Goal: Find contact information

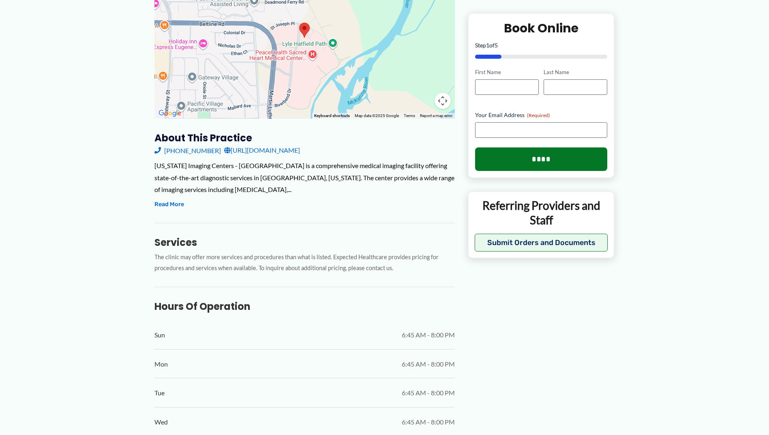
scroll to position [53, 0]
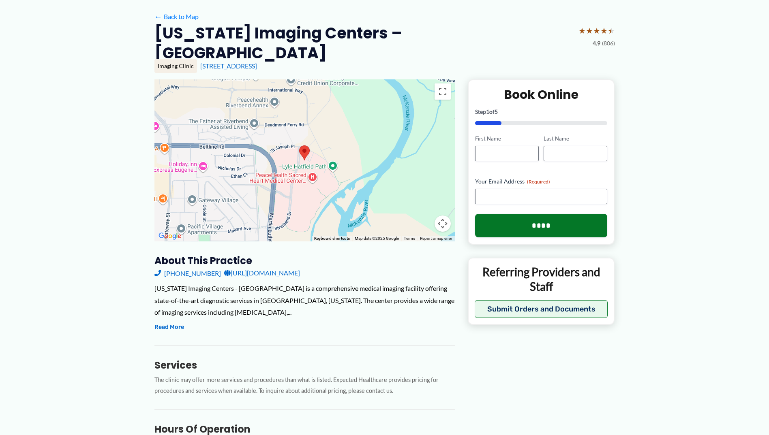
click at [267, 267] on link "[URL][DOMAIN_NAME]" at bounding box center [262, 273] width 76 height 12
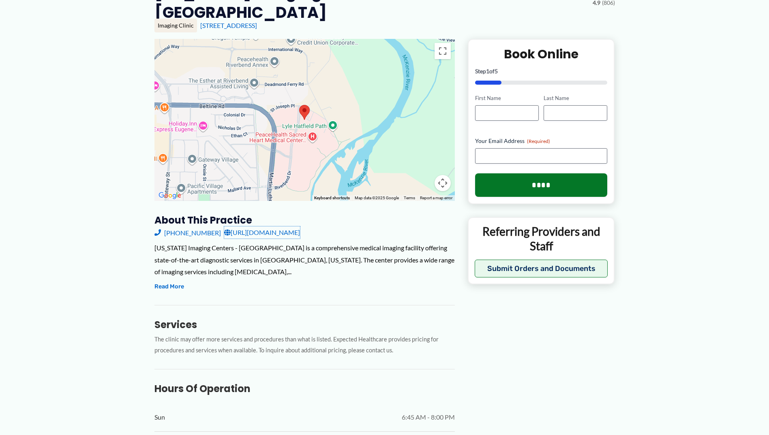
scroll to position [0, 0]
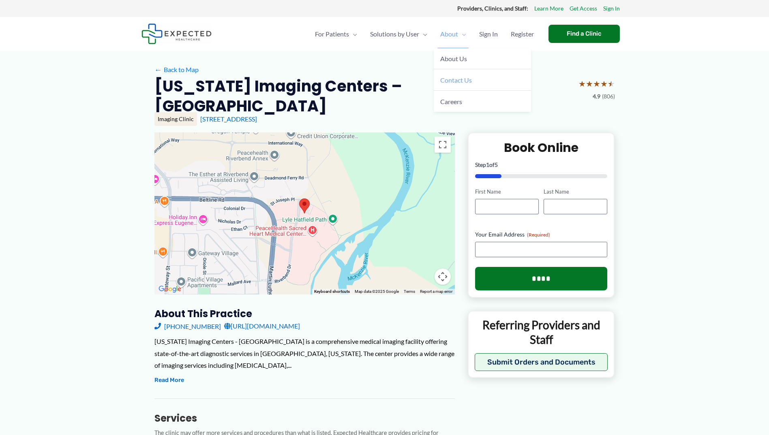
click at [460, 81] on span "Contact Us" at bounding box center [456, 80] width 32 height 8
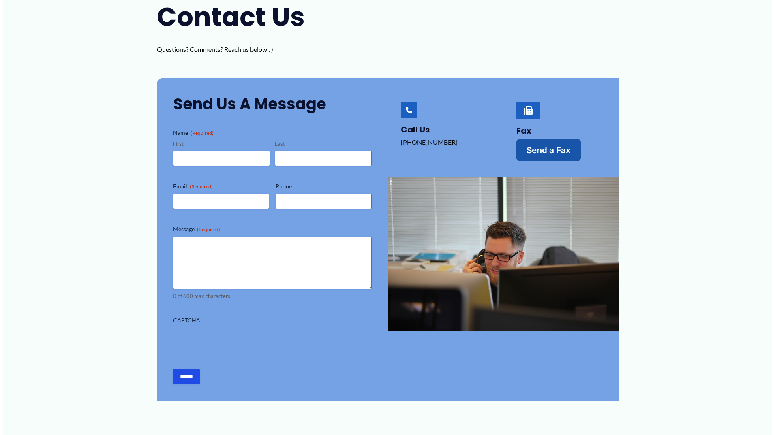
scroll to position [162, 0]
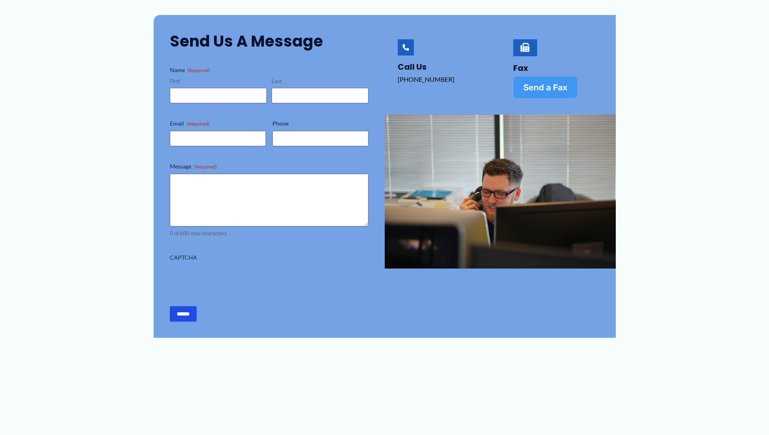
click at [530, 90] on span "Send a Fax" at bounding box center [545, 87] width 44 height 9
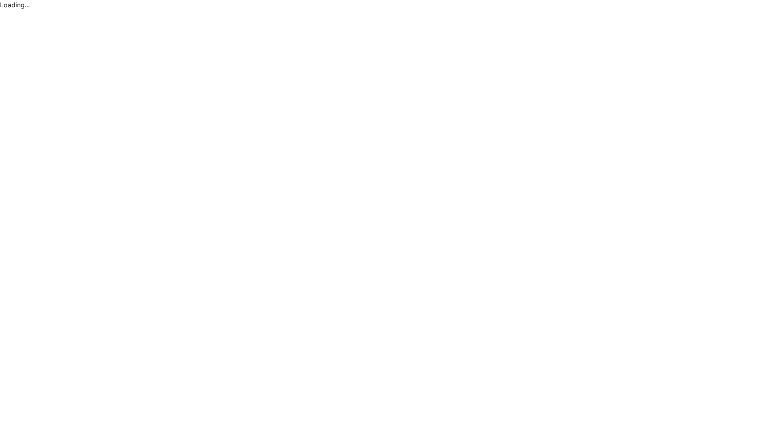
scroll to position [0, 0]
